Goal: Task Accomplishment & Management: Manage account settings

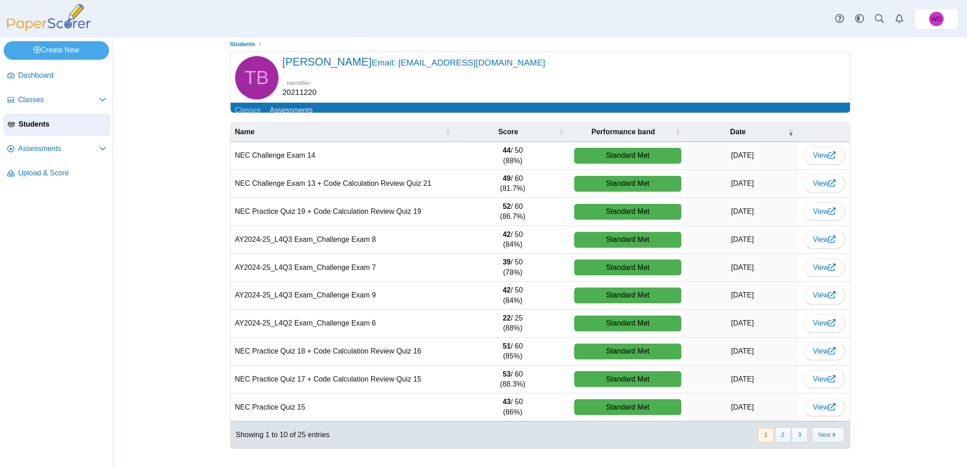
scroll to position [14, 0]
click at [41, 148] on span "Assessments" at bounding box center [58, 149] width 81 height 10
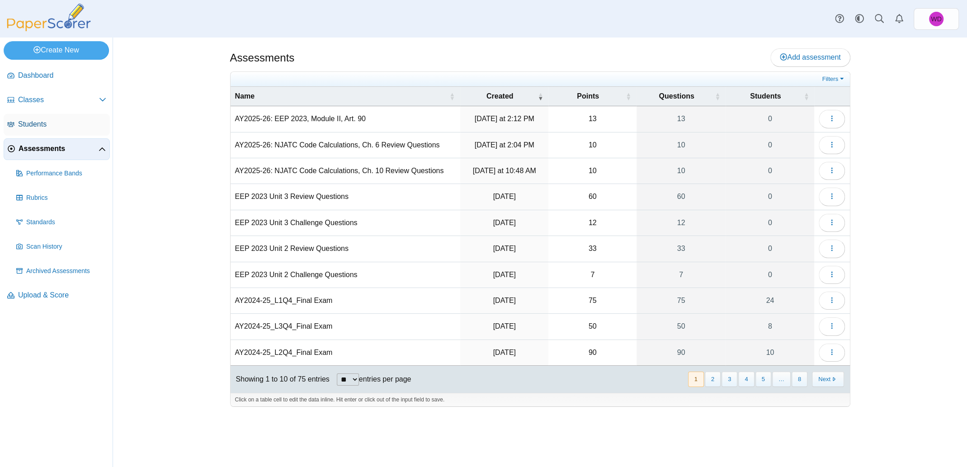
click at [38, 121] on span "Students" at bounding box center [62, 124] width 88 height 10
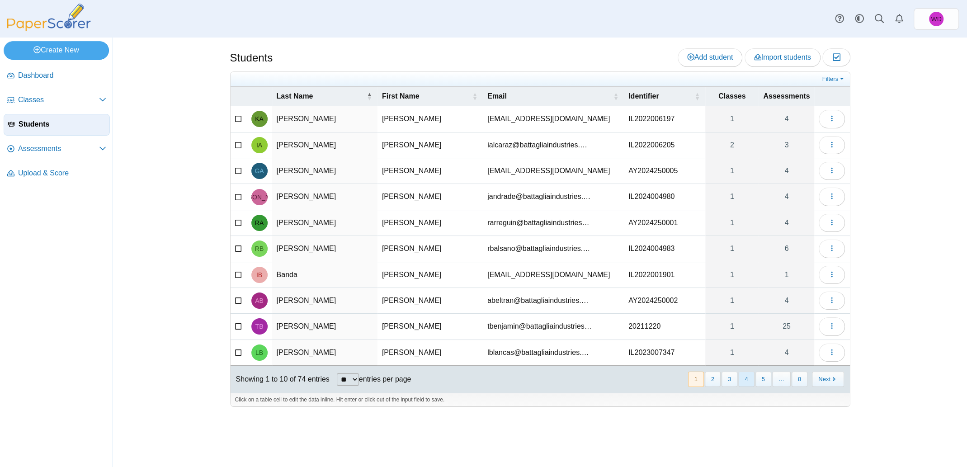
click at [753, 377] on button "4" at bounding box center [746, 379] width 16 height 15
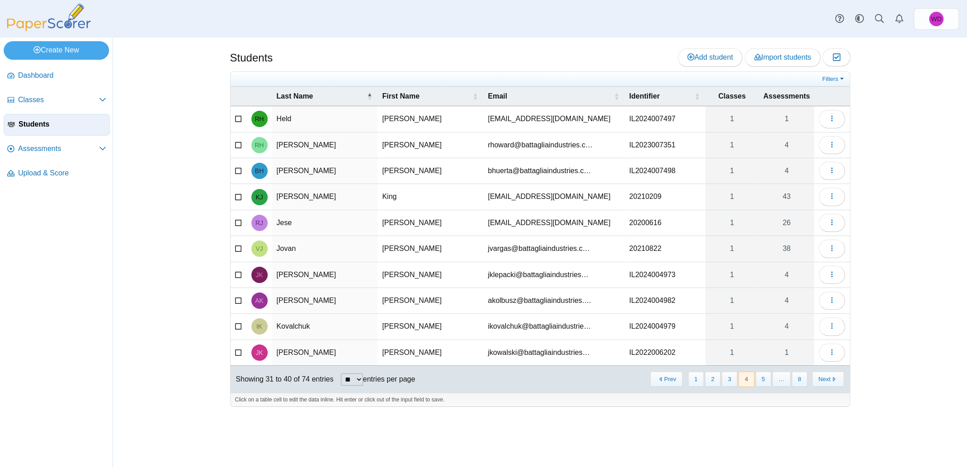
click at [753, 377] on button "4" at bounding box center [746, 379] width 16 height 15
click at [766, 378] on button "5" at bounding box center [763, 379] width 16 height 15
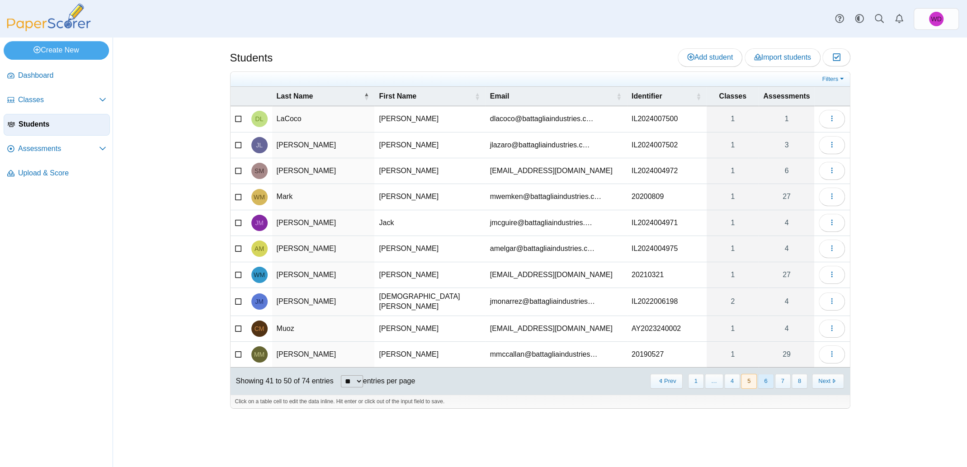
click at [765, 377] on button "6" at bounding box center [766, 381] width 16 height 15
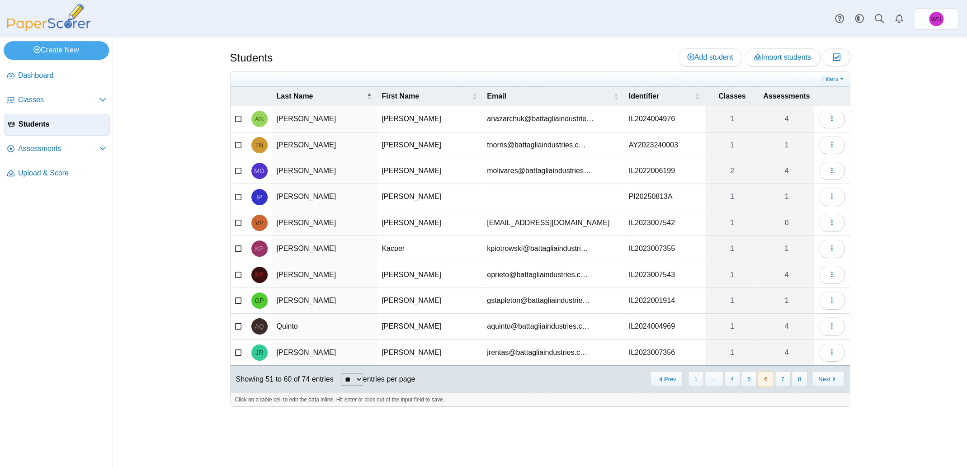
click at [765, 377] on button "6" at bounding box center [766, 379] width 16 height 15
click at [783, 378] on button "7" at bounding box center [783, 379] width 16 height 15
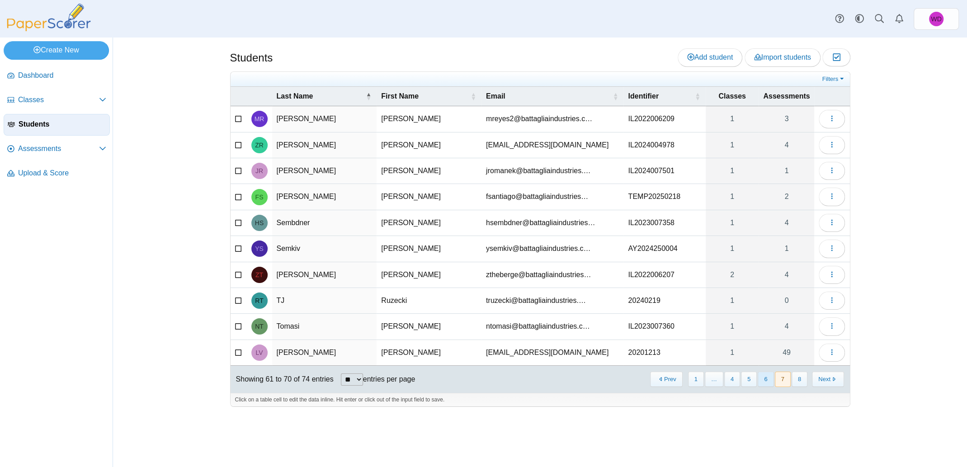
click at [767, 380] on button "6" at bounding box center [766, 379] width 16 height 15
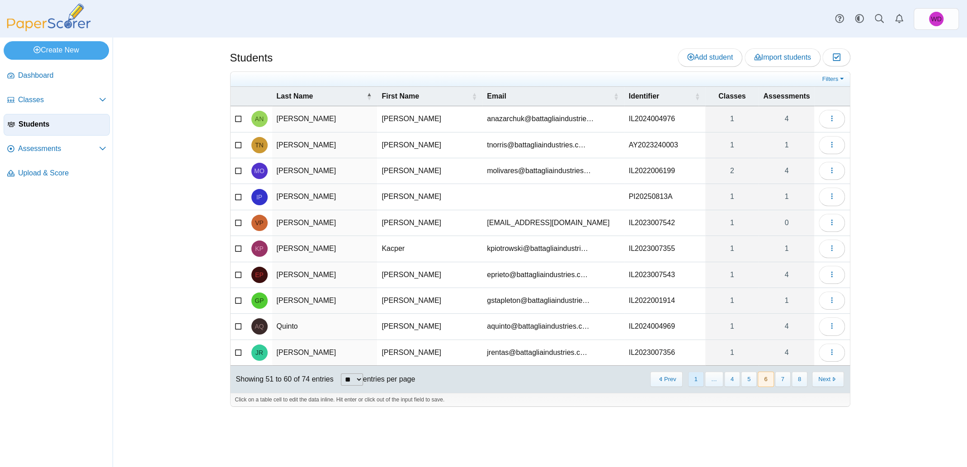
click at [695, 376] on button "1" at bounding box center [696, 379] width 16 height 15
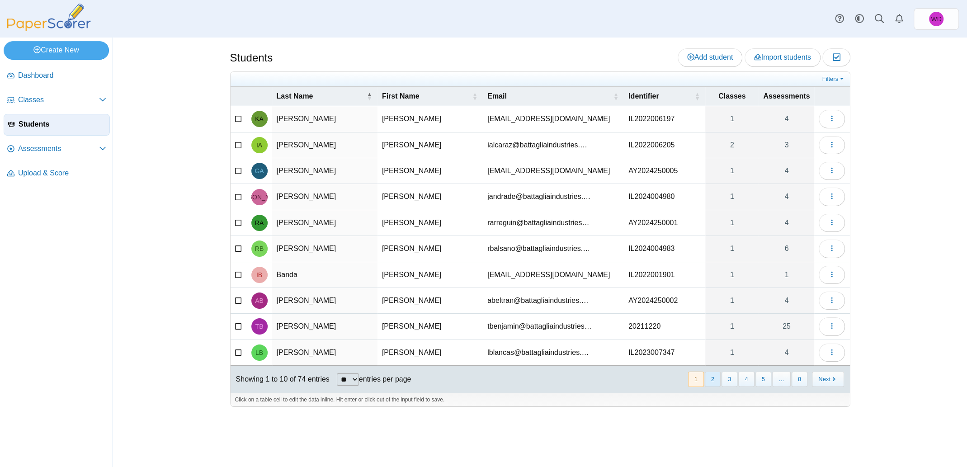
click at [711, 377] on button "2" at bounding box center [713, 379] width 16 height 15
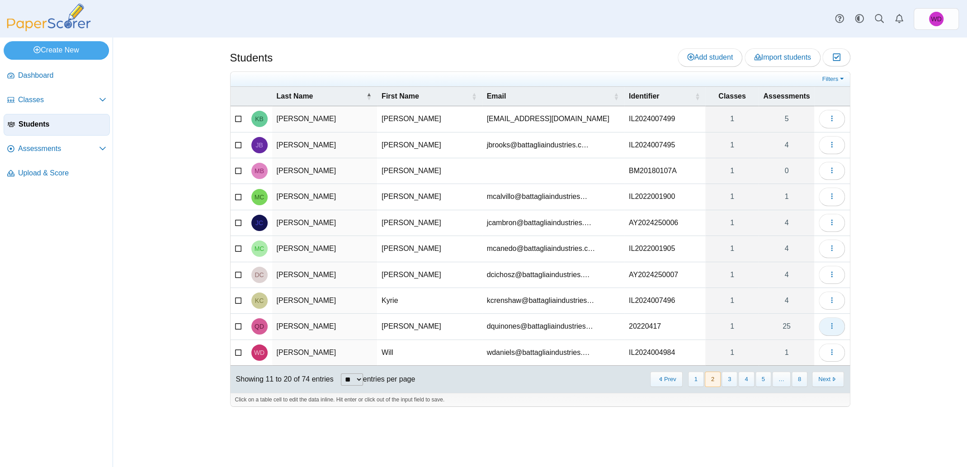
click at [831, 324] on icon "button" at bounding box center [831, 325] width 7 height 7
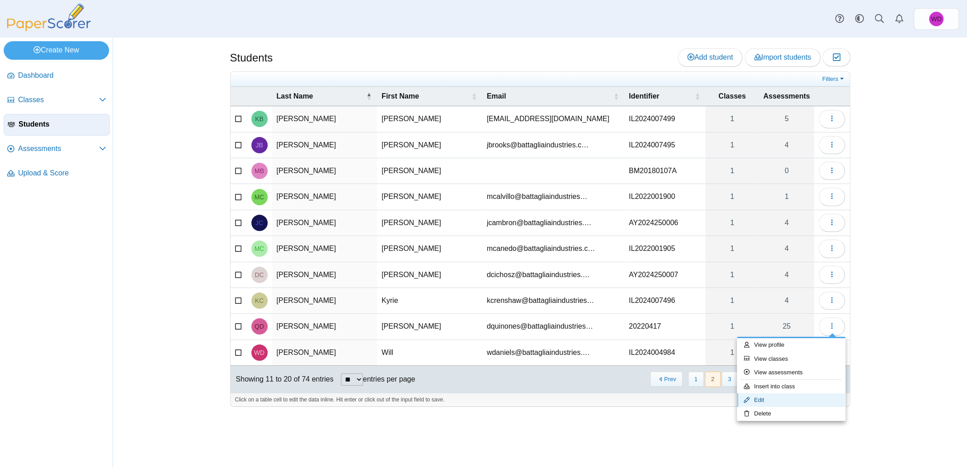
click at [767, 399] on link "Edit" at bounding box center [791, 400] width 108 height 14
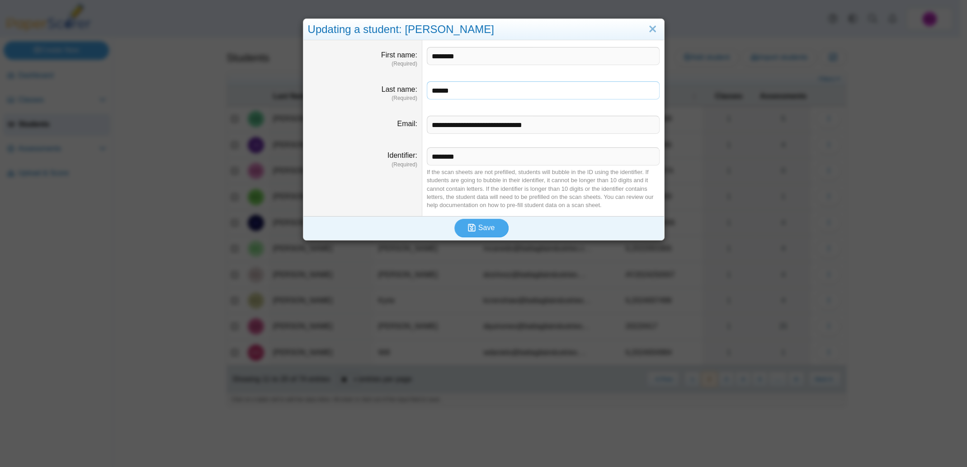
drag, startPoint x: 456, startPoint y: 93, endPoint x: 336, endPoint y: 90, distance: 120.3
click at [336, 90] on dl "Last name (Required) ******" at bounding box center [483, 92] width 361 height 34
click at [427, 55] on input "********" at bounding box center [543, 56] width 233 height 18
paste input "******"
type input "******"
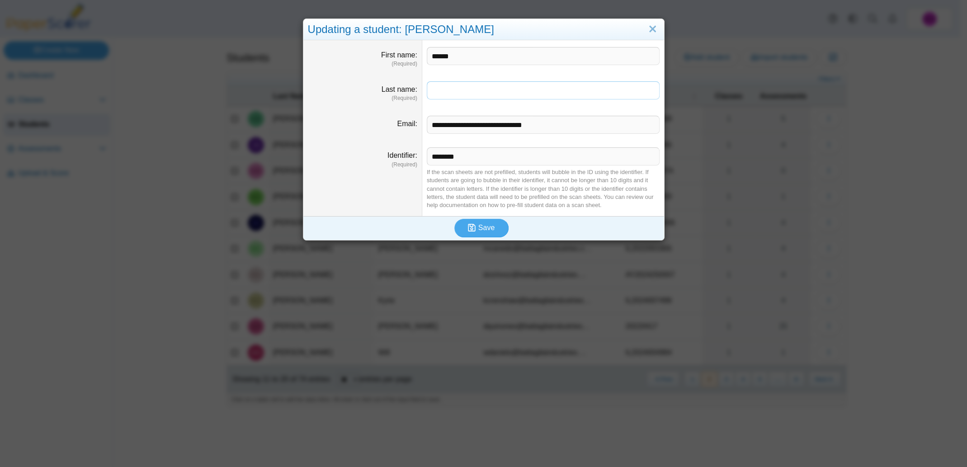
paste input "********"
type input "********"
click at [488, 228] on span "Save" at bounding box center [486, 228] width 16 height 8
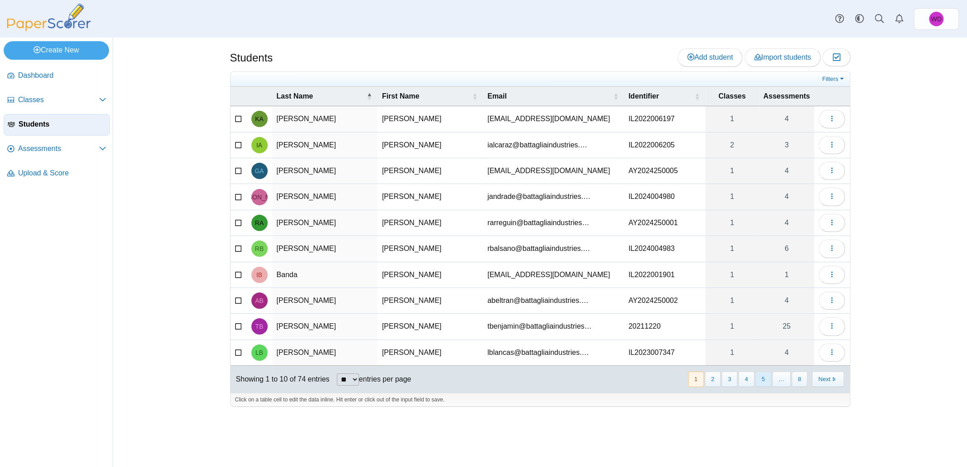
click at [765, 377] on button "5" at bounding box center [763, 379] width 16 height 15
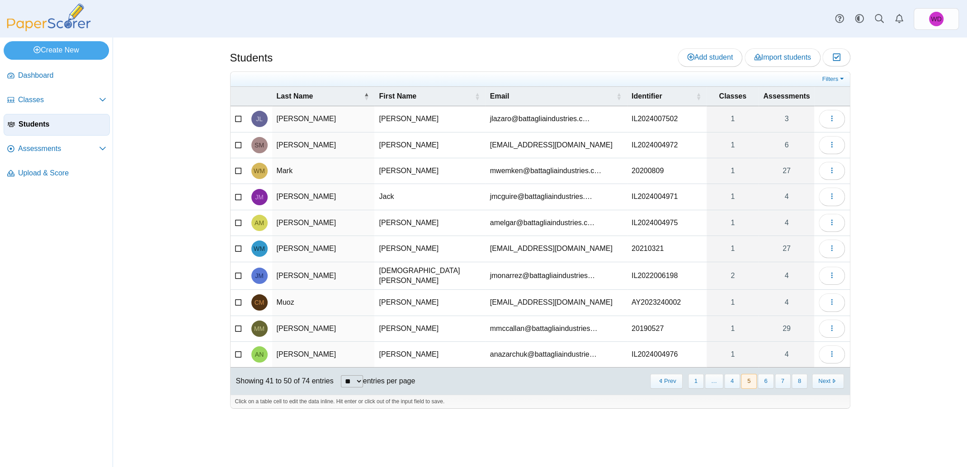
click at [765, 377] on button "6" at bounding box center [766, 381] width 16 height 15
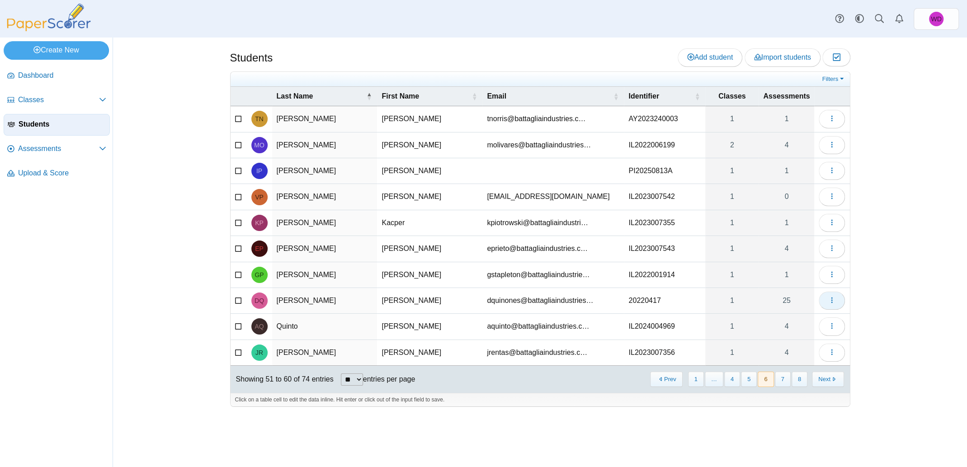
click at [833, 300] on icon "button" at bounding box center [831, 300] width 7 height 7
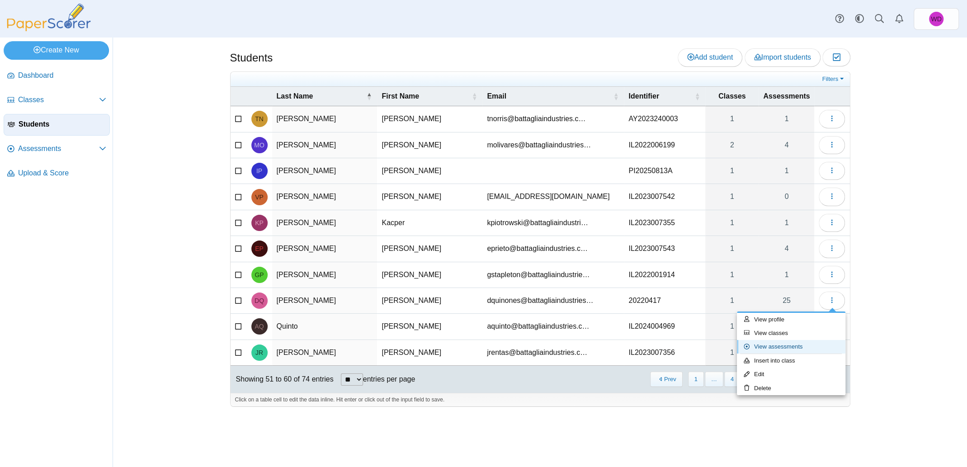
click at [770, 347] on link "View assessments" at bounding box center [791, 347] width 108 height 14
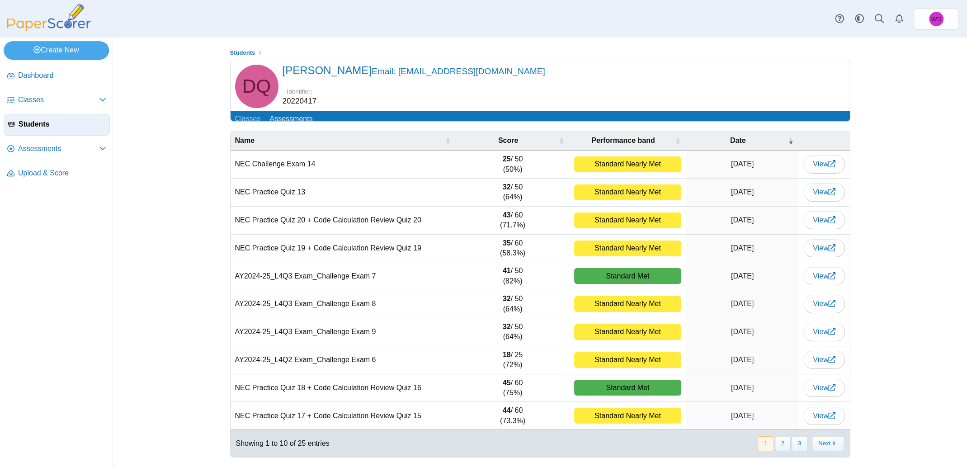
scroll to position [14, 0]
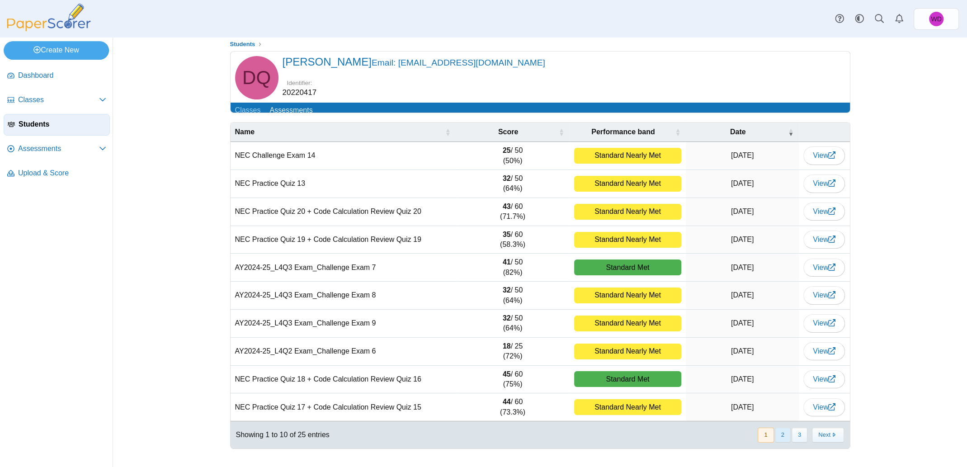
click at [779, 434] on button "2" at bounding box center [783, 435] width 16 height 15
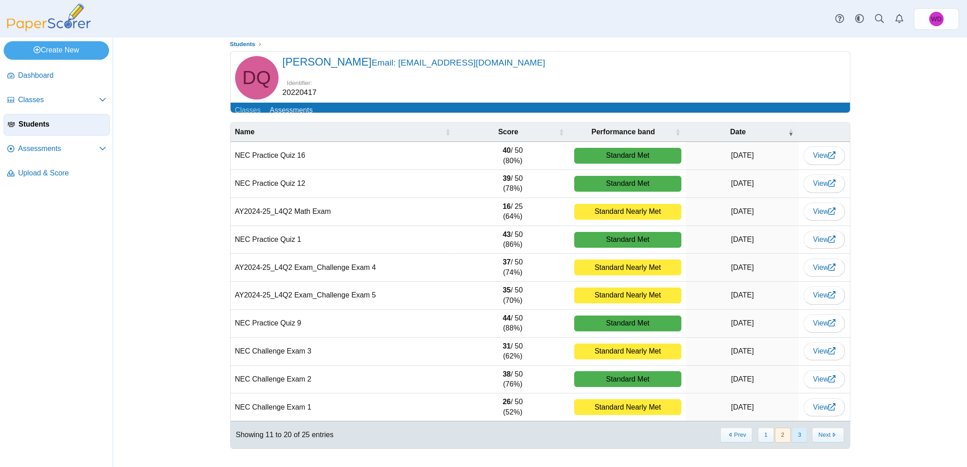
click at [799, 436] on button "3" at bounding box center [799, 435] width 16 height 15
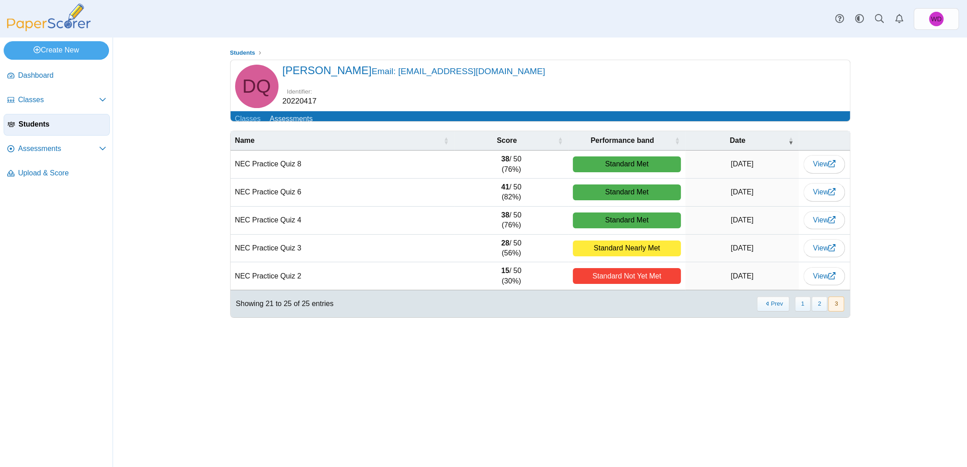
scroll to position [0, 0]
click at [803, 311] on button "1" at bounding box center [803, 304] width 16 height 15
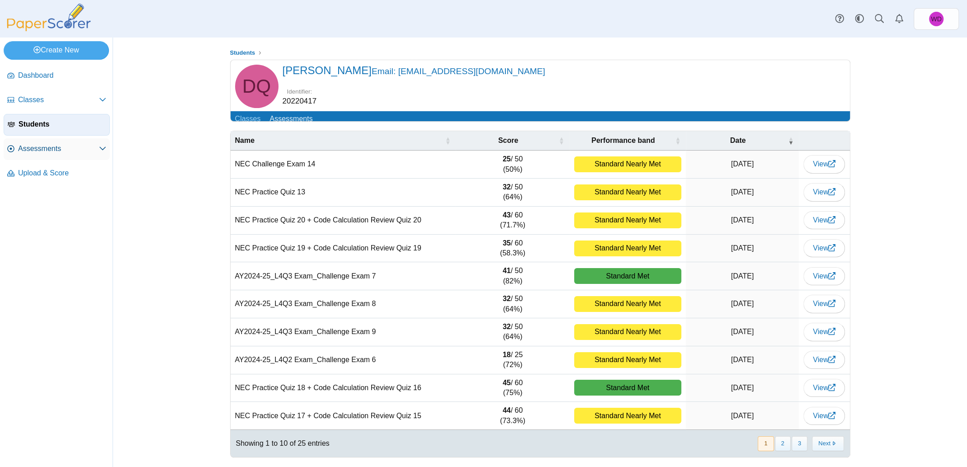
click at [38, 147] on span "Assessments" at bounding box center [58, 149] width 81 height 10
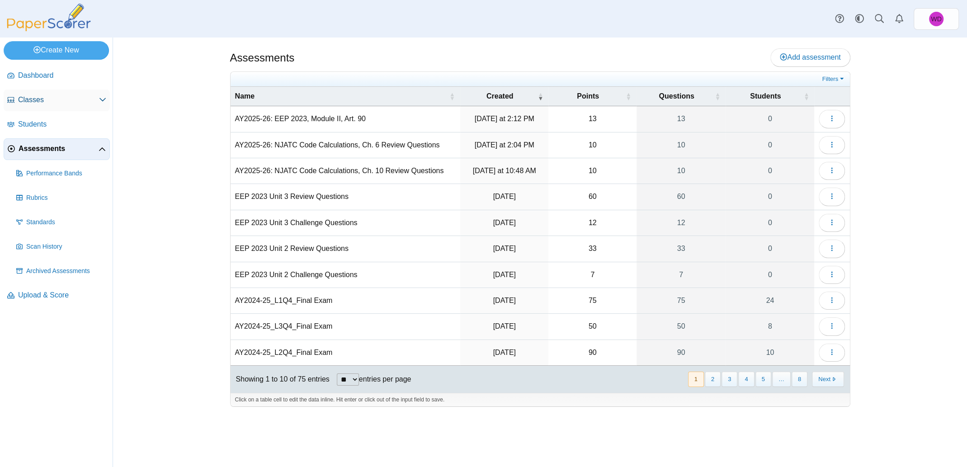
click at [42, 103] on span "Classes" at bounding box center [58, 100] width 81 height 10
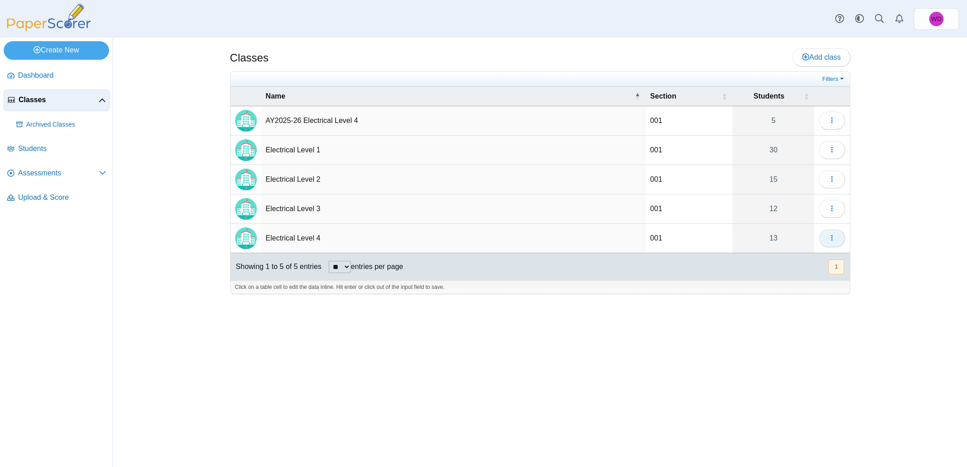
click at [834, 237] on icon "button" at bounding box center [831, 237] width 7 height 7
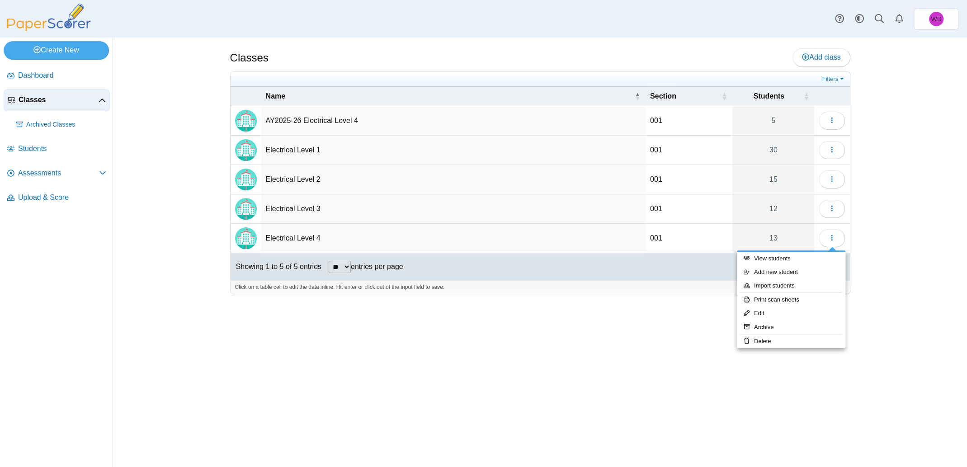
drag, startPoint x: 182, startPoint y: 293, endPoint x: 151, endPoint y: 274, distance: 37.1
click at [182, 293] on div "Classes Add class 001" at bounding box center [540, 252] width 854 height 429
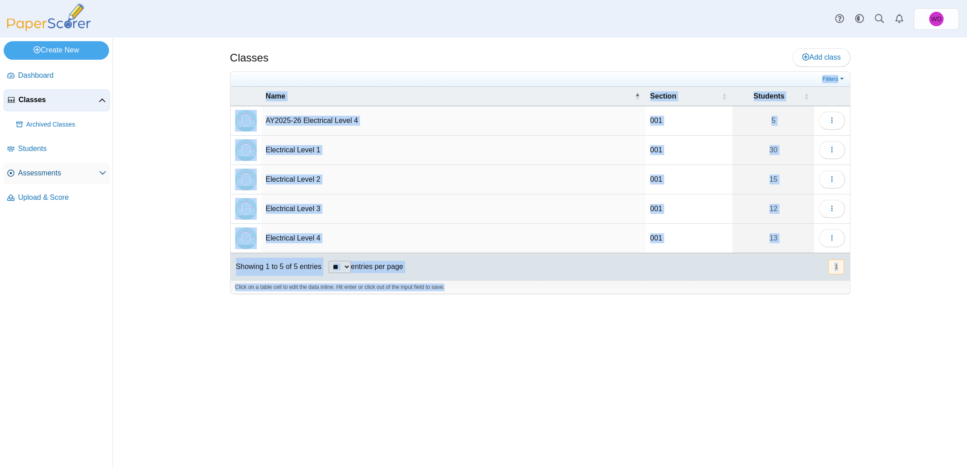
click at [33, 175] on span "Assessments" at bounding box center [58, 173] width 81 height 10
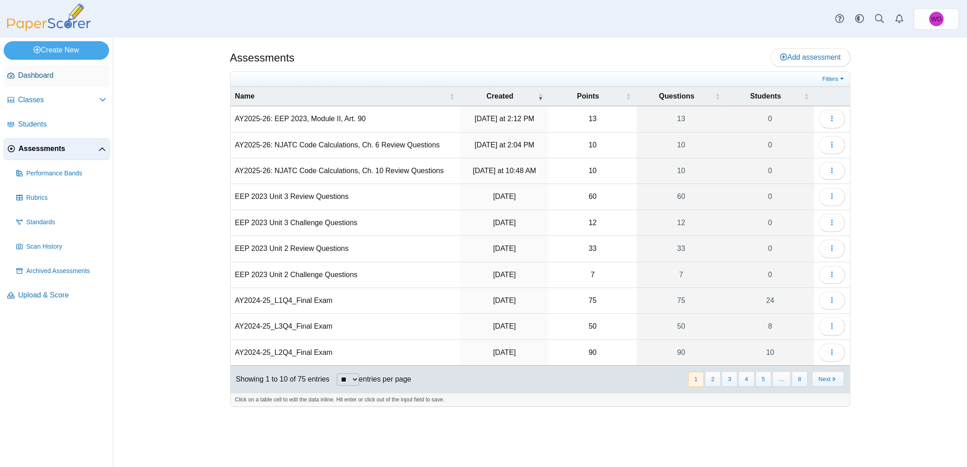
click at [48, 73] on span "Dashboard" at bounding box center [62, 76] width 88 height 10
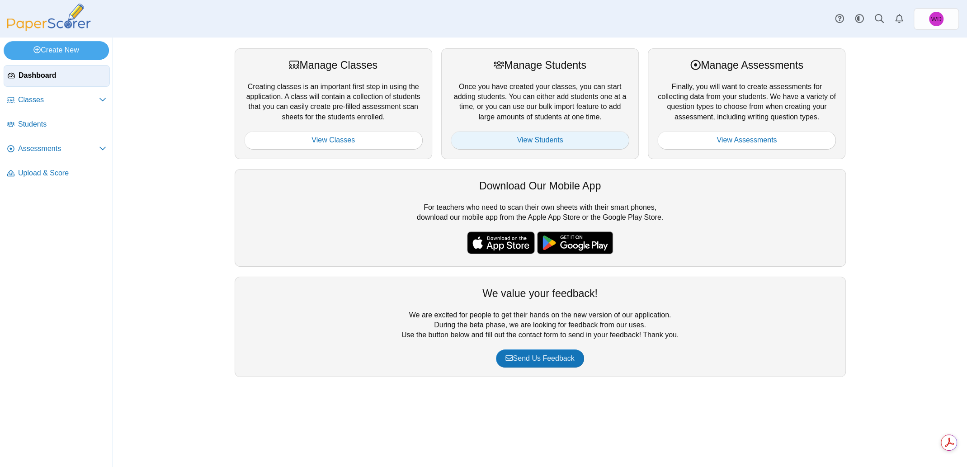
click at [555, 143] on link "View Students" at bounding box center [540, 140] width 179 height 18
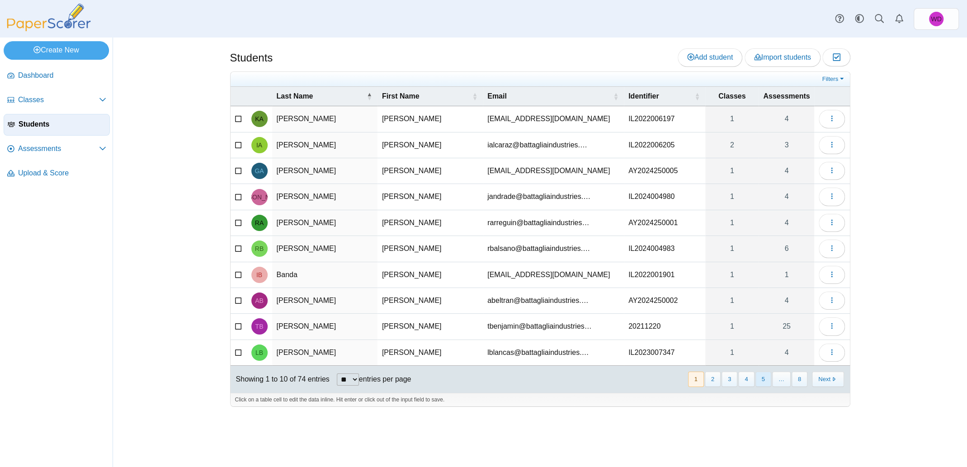
click at [766, 381] on button "5" at bounding box center [763, 379] width 16 height 15
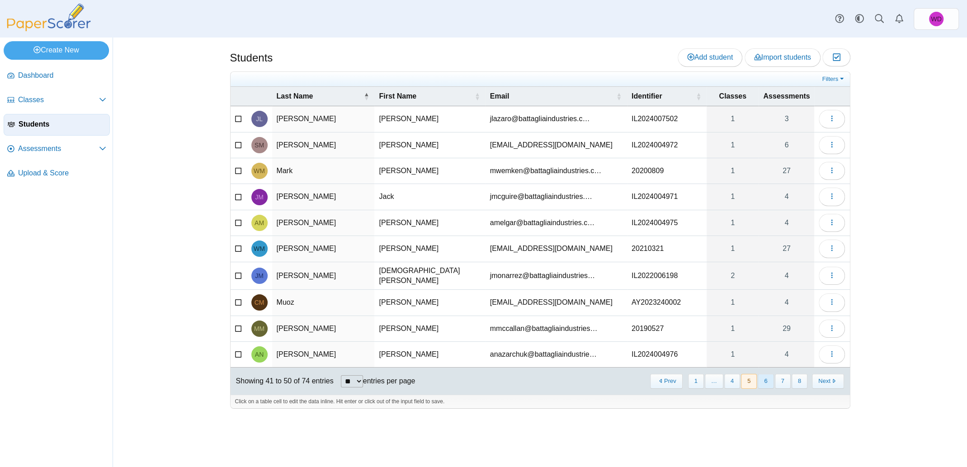
click at [765, 377] on button "6" at bounding box center [766, 381] width 16 height 15
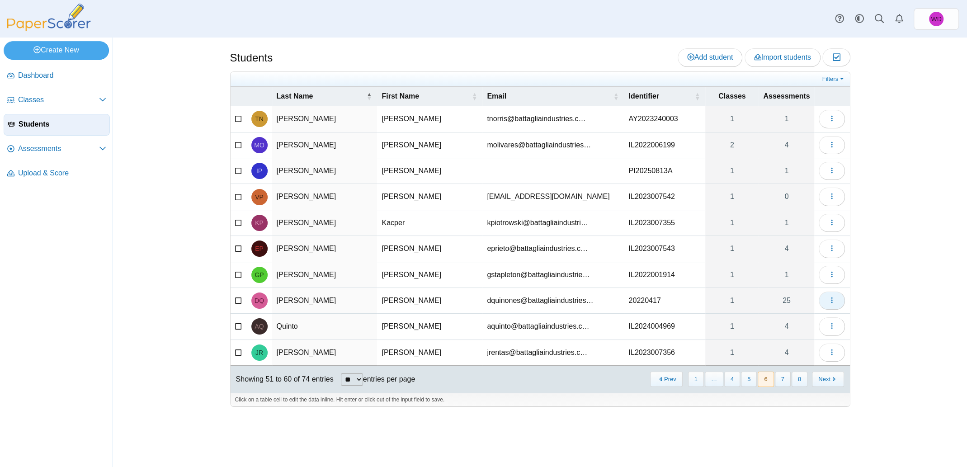
click at [839, 301] on button "button" at bounding box center [832, 301] width 26 height 18
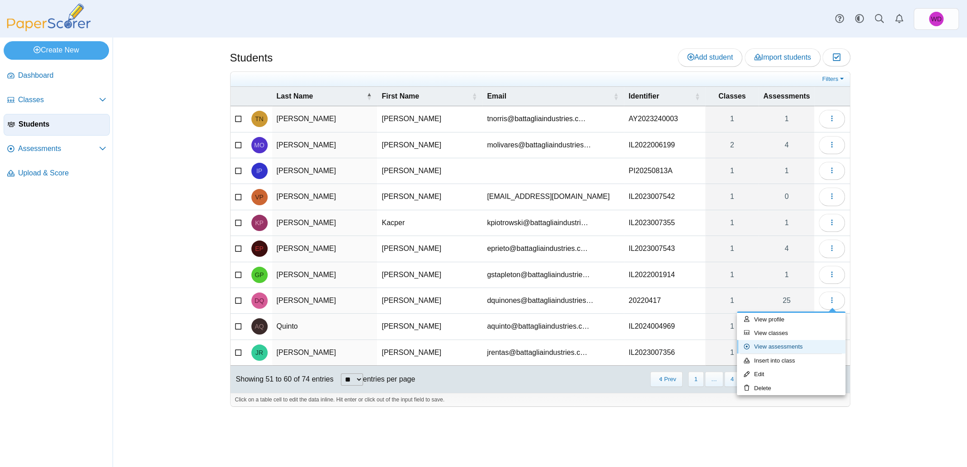
click at [778, 347] on link "View assessments" at bounding box center [791, 347] width 108 height 14
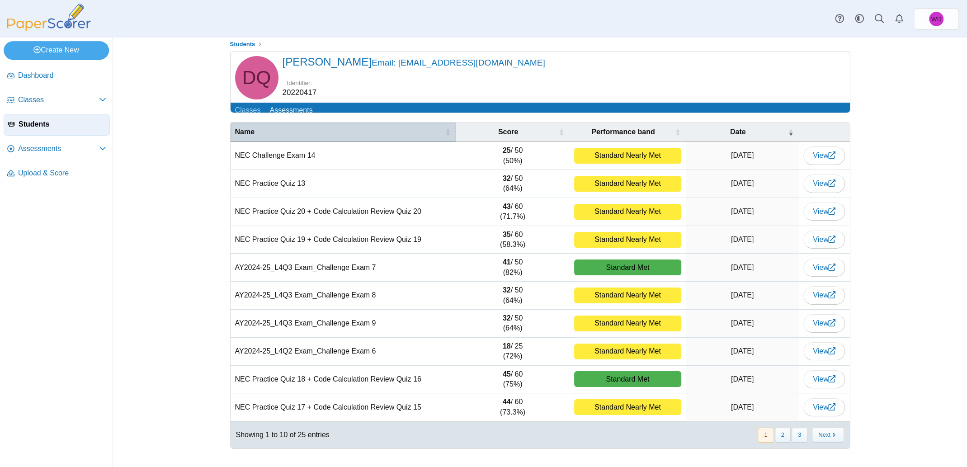
scroll to position [14, 0]
click at [779, 438] on button "2" at bounding box center [783, 435] width 16 height 15
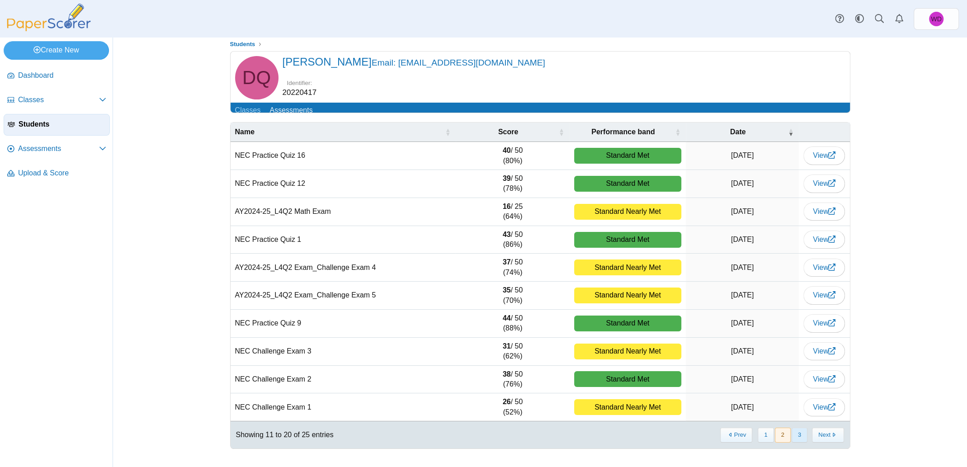
click at [797, 436] on button "3" at bounding box center [799, 435] width 16 height 15
